Goal: Unclear: Browse casually

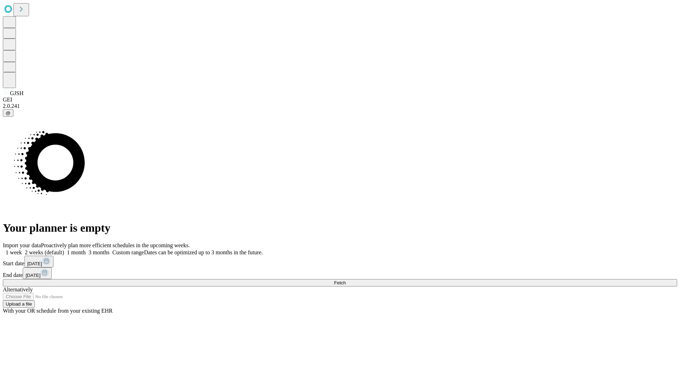
click at [345, 280] on span "Fetch" at bounding box center [340, 282] width 12 height 5
